Goal: Task Accomplishment & Management: Use online tool/utility

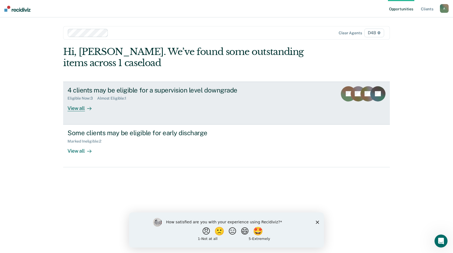
click at [76, 108] on div "View all" at bounding box center [83, 106] width 30 height 11
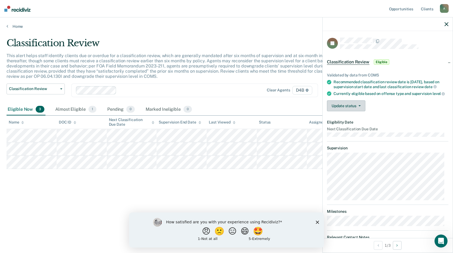
click at [357, 111] on button "Update status" at bounding box center [346, 105] width 38 height 11
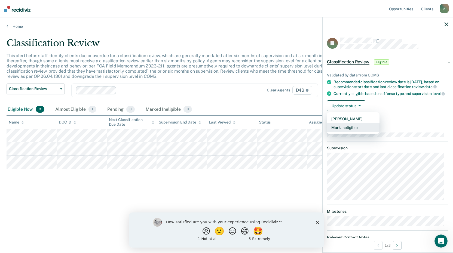
click at [356, 131] on button "Mark Ineligible" at bounding box center [353, 127] width 53 height 9
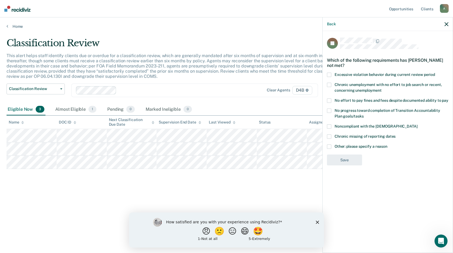
click at [329, 145] on span at bounding box center [329, 147] width 4 height 4
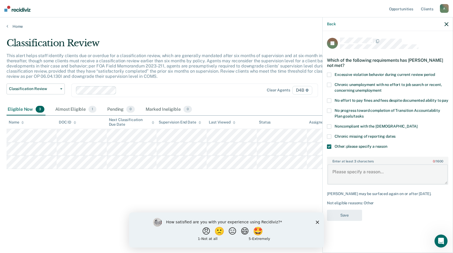
click at [359, 168] on textarea "Enter at least 3 characters 0 / 1600" at bounding box center [387, 174] width 120 height 20
type textarea "Discharged"
click at [350, 216] on button "Save" at bounding box center [344, 215] width 35 height 11
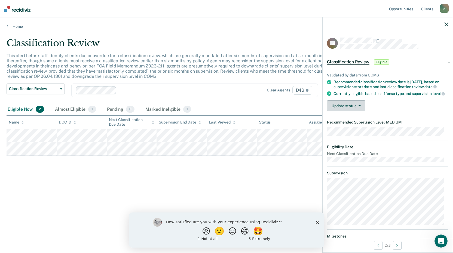
click at [339, 111] on button "Update status" at bounding box center [346, 105] width 38 height 11
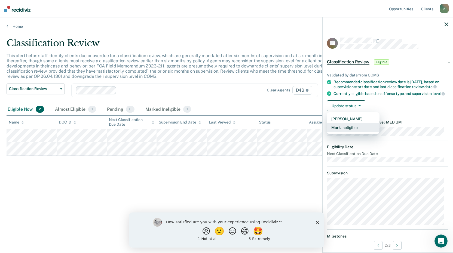
click at [348, 131] on button "Mark Ineligible" at bounding box center [353, 127] width 53 height 9
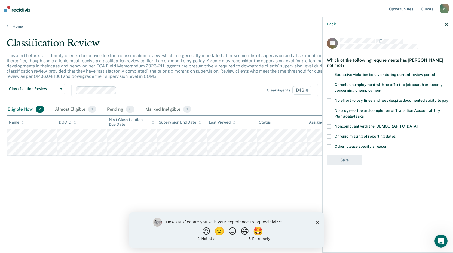
click at [332, 145] on label "Other: please specify a reason" at bounding box center [387, 148] width 121 height 6
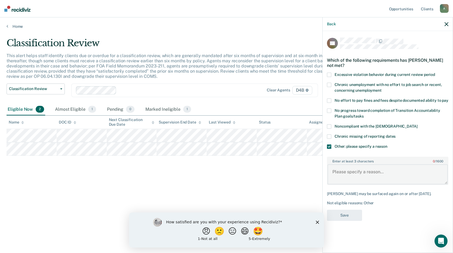
click at [356, 175] on textarea "Enter at least 3 characters 0 / 1600" at bounding box center [387, 174] width 120 height 20
type textarea "Treatment"
click at [350, 218] on button "Save" at bounding box center [344, 215] width 35 height 11
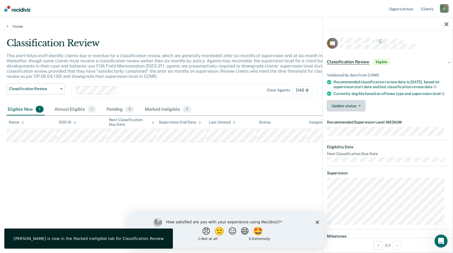
click at [352, 111] on button "Update status" at bounding box center [346, 105] width 38 height 11
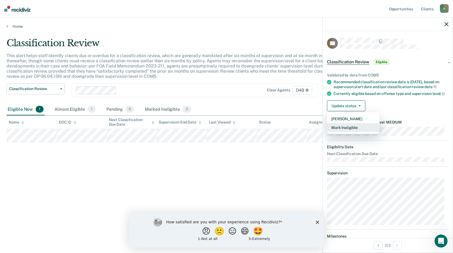
click at [352, 132] on button "Mark Ineligible" at bounding box center [353, 127] width 53 height 9
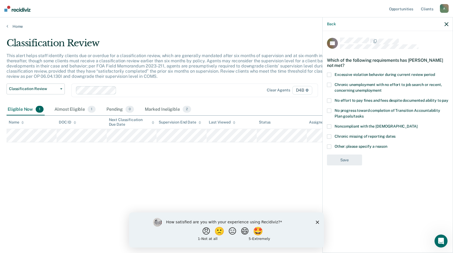
click at [329, 145] on span at bounding box center [329, 147] width 4 height 4
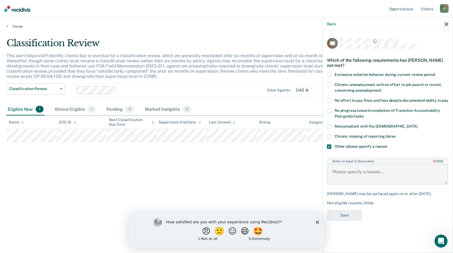
click at [359, 169] on textarea "Enter at least 3 characters 0 / 1600" at bounding box center [387, 174] width 120 height 20
type textarea "dual supervision/SAT's needed"
click at [352, 213] on button "Save" at bounding box center [344, 215] width 35 height 11
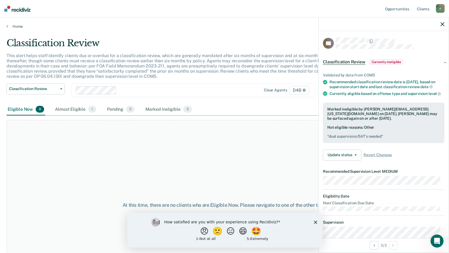
click at [442, 24] on icon "button" at bounding box center [442, 24] width 4 height 4
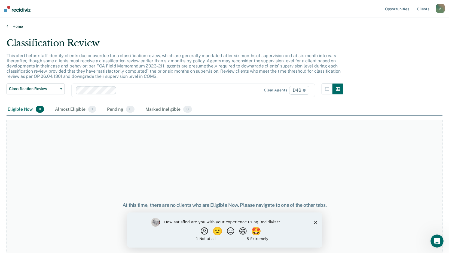
click at [11, 26] on link "Home" at bounding box center [225, 26] width 436 height 5
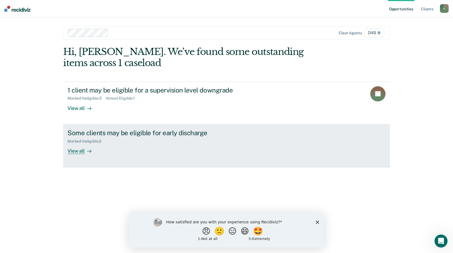
click at [81, 152] on div "View all" at bounding box center [83, 148] width 30 height 11
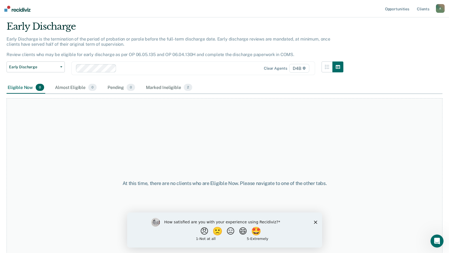
scroll to position [32, 0]
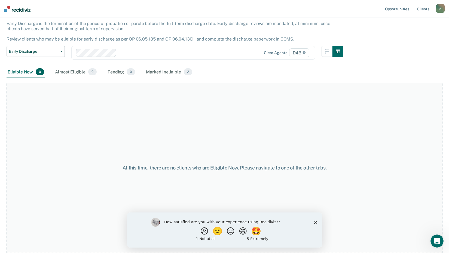
click at [168, 73] on div "Marked Ineligible 2" at bounding box center [169, 72] width 48 height 12
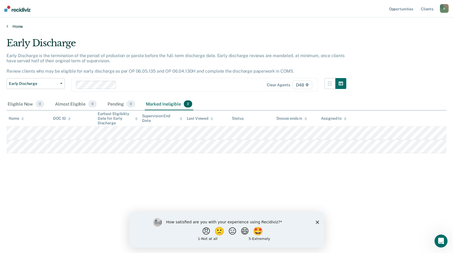
click at [13, 26] on link "Home" at bounding box center [227, 26] width 440 height 5
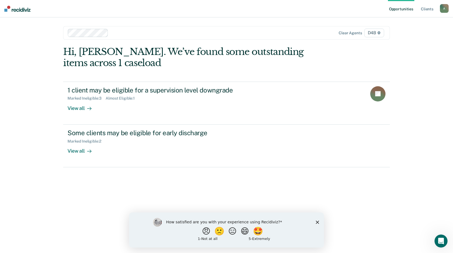
click at [443, 10] on div "A" at bounding box center [444, 8] width 9 height 9
click at [414, 35] on link "Log Out" at bounding box center [422, 35] width 44 height 5
